Goal: Check status: Check status

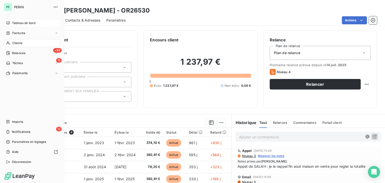
click at [14, 22] on span "Tableau de bord" at bounding box center [23, 23] width 23 height 5
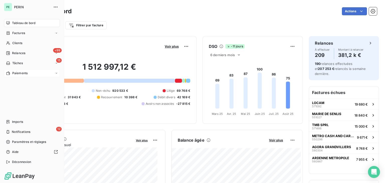
click at [22, 71] on div "Paiements" at bounding box center [32, 73] width 56 height 8
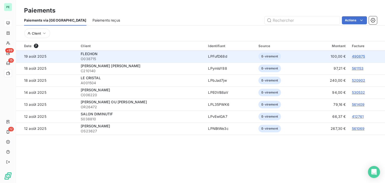
click at [95, 54] on span "FLECHON" at bounding box center [89, 54] width 17 height 4
click at [359, 56] on link "490875" at bounding box center [358, 56] width 13 height 4
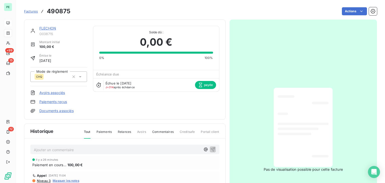
click at [53, 27] on link "FLECHON" at bounding box center [47, 28] width 17 height 4
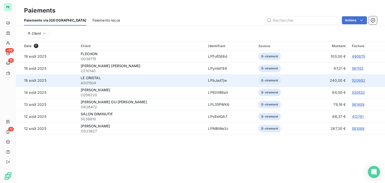
click at [355, 81] on link "520902" at bounding box center [359, 80] width 14 height 4
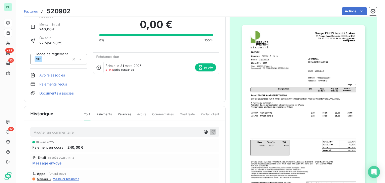
scroll to position [65, 0]
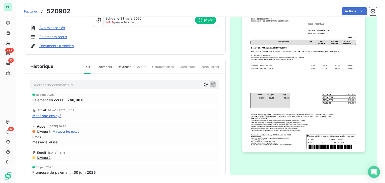
click at [54, 115] on span "Message envoyé" at bounding box center [46, 115] width 29 height 5
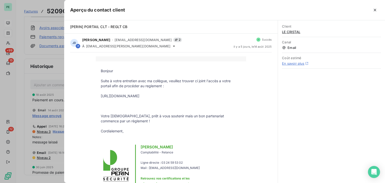
click at [52, 82] on div at bounding box center [192, 91] width 385 height 183
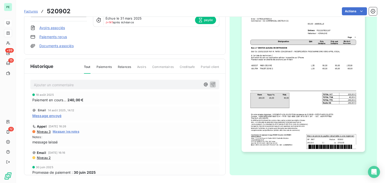
click at [49, 115] on span "Message envoyé" at bounding box center [46, 115] width 29 height 5
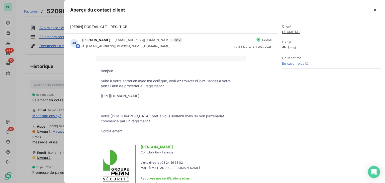
click at [54, 80] on div at bounding box center [192, 91] width 385 height 183
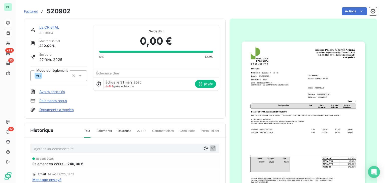
scroll to position [0, 0]
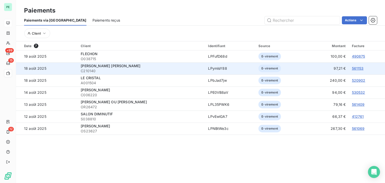
click at [352, 69] on link "561153" at bounding box center [358, 68] width 12 height 4
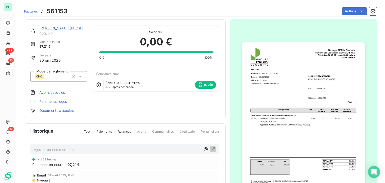
scroll to position [26, 0]
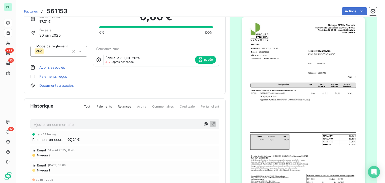
click at [42, 156] on span "Niveau 2" at bounding box center [43, 155] width 14 height 4
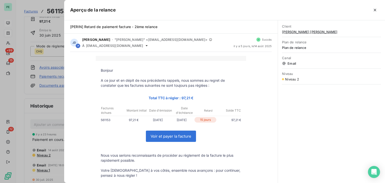
click at [47, 89] on div at bounding box center [192, 91] width 385 height 183
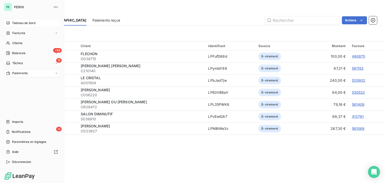
click at [20, 19] on div "Tableau de bord" at bounding box center [32, 23] width 56 height 8
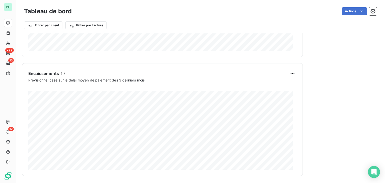
scroll to position [306, 0]
